Goal: Information Seeking & Learning: Learn about a topic

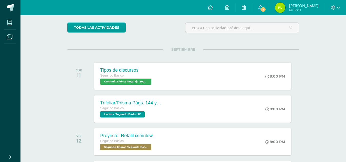
scroll to position [39, 0]
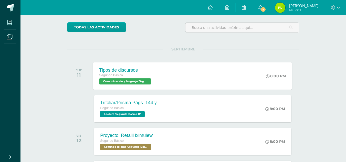
click at [227, 84] on div "Tipos de discursos Segundo Básico Comunicación y lenguaje 'Segundo Básico B' 8:…" at bounding box center [192, 75] width 199 height 27
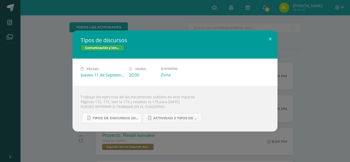
click at [105, 119] on span "Tipos de discursos 2do. Bás..pdf" at bounding box center [115, 118] width 46 height 4
click at [162, 119] on span "Actividad 2 tipos de discursos.pdf" at bounding box center [176, 118] width 46 height 4
click at [303, 22] on div "Tipos de discursos Comunicación y lenguaje Fecha: [DATE] Hora: 20:00 División:" at bounding box center [175, 81] width 350 height 162
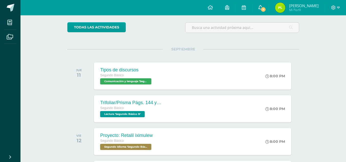
click at [266, 10] on span "7" at bounding box center [263, 10] width 6 height 6
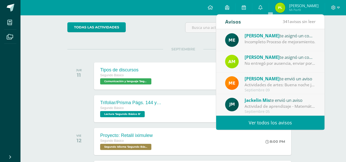
scroll to position [85, 0]
click at [286, 61] on div "No entregó por ausencia, enviar por correo" at bounding box center [280, 64] width 71 height 6
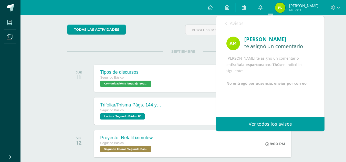
scroll to position [36, 0]
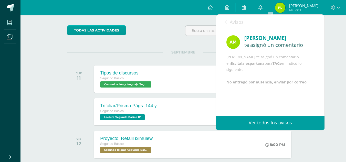
click at [227, 17] on link "Avisos" at bounding box center [234, 22] width 18 height 15
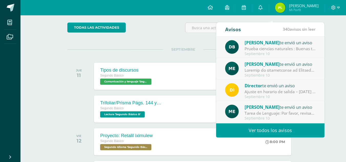
scroll to position [37, 0]
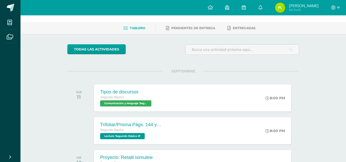
scroll to position [0, 0]
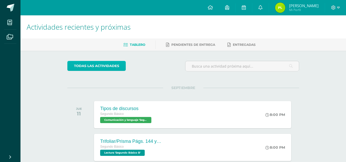
click at [112, 66] on link "todas las Actividades" at bounding box center [96, 66] width 58 height 10
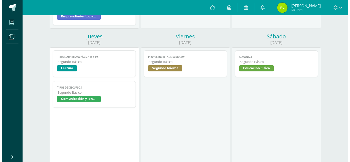
scroll to position [380, 0]
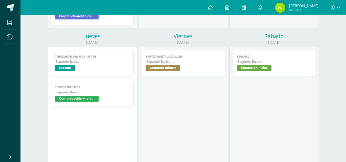
click at [98, 65] on link "Trifoliar/Prisma Págs. 144 y 145 Segundo Básico Lectura" at bounding box center [92, 63] width 83 height 27
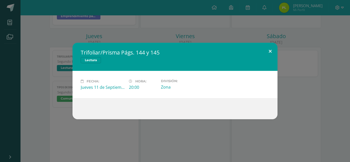
click at [272, 51] on button at bounding box center [270, 51] width 15 height 17
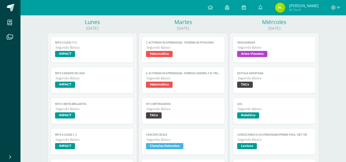
scroll to position [65, 0]
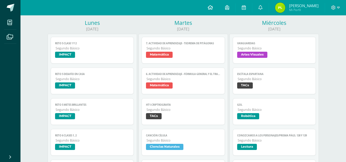
click at [213, 10] on span at bounding box center [210, 8] width 5 height 6
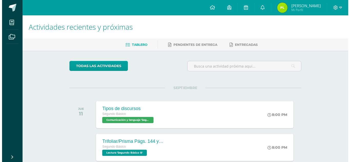
scroll to position [28, 0]
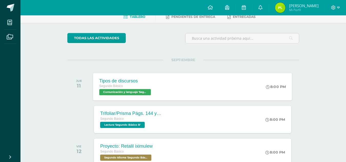
click at [158, 95] on div "Tipos de discursos Segundo Básico Comunicación y lenguaje 'Segundo Básico B'" at bounding box center [125, 86] width 65 height 27
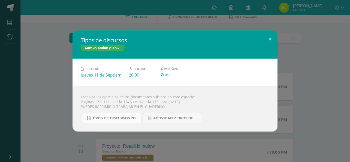
click at [125, 118] on span "Tipos de discursos 2do. Bás..pdf" at bounding box center [115, 118] width 46 height 4
